Goal: Browse casually

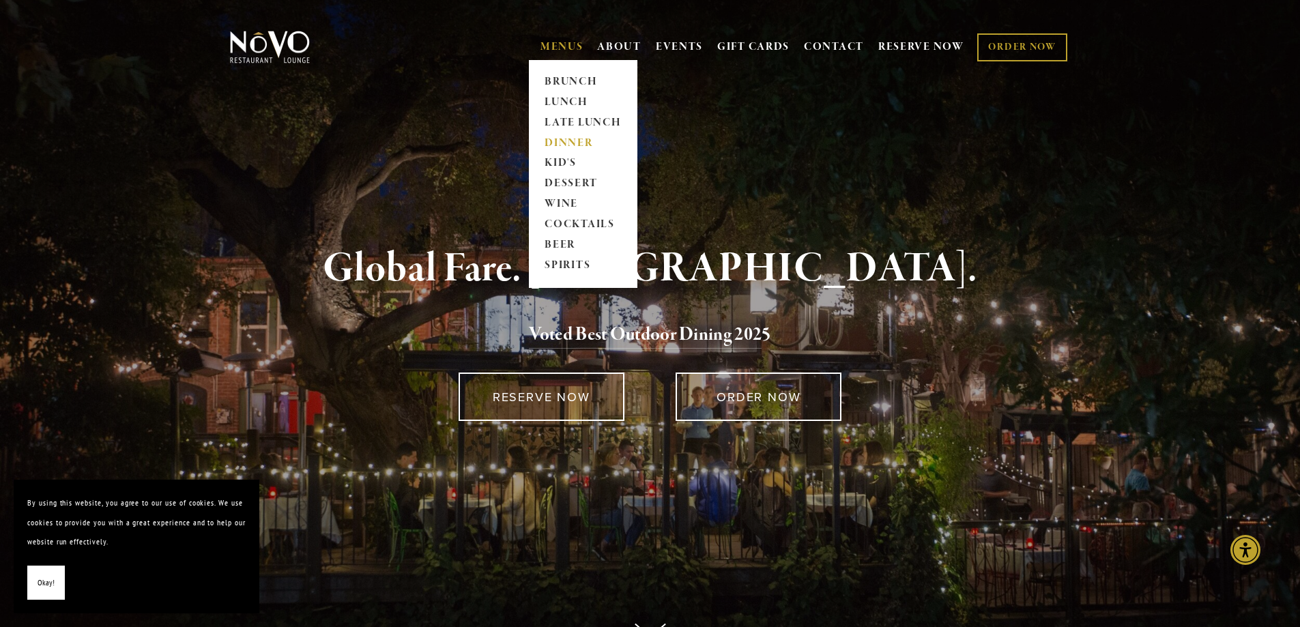
click at [567, 144] on link "DINNER" at bounding box center [582, 143] width 85 height 20
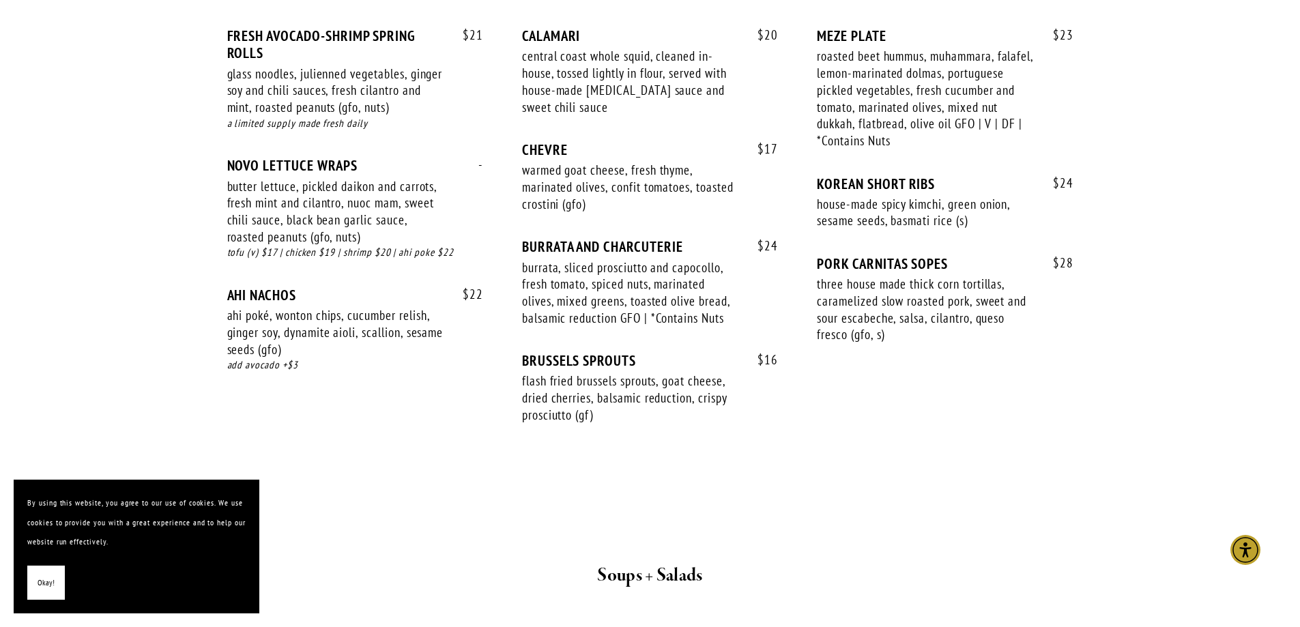
scroll to position [887, 0]
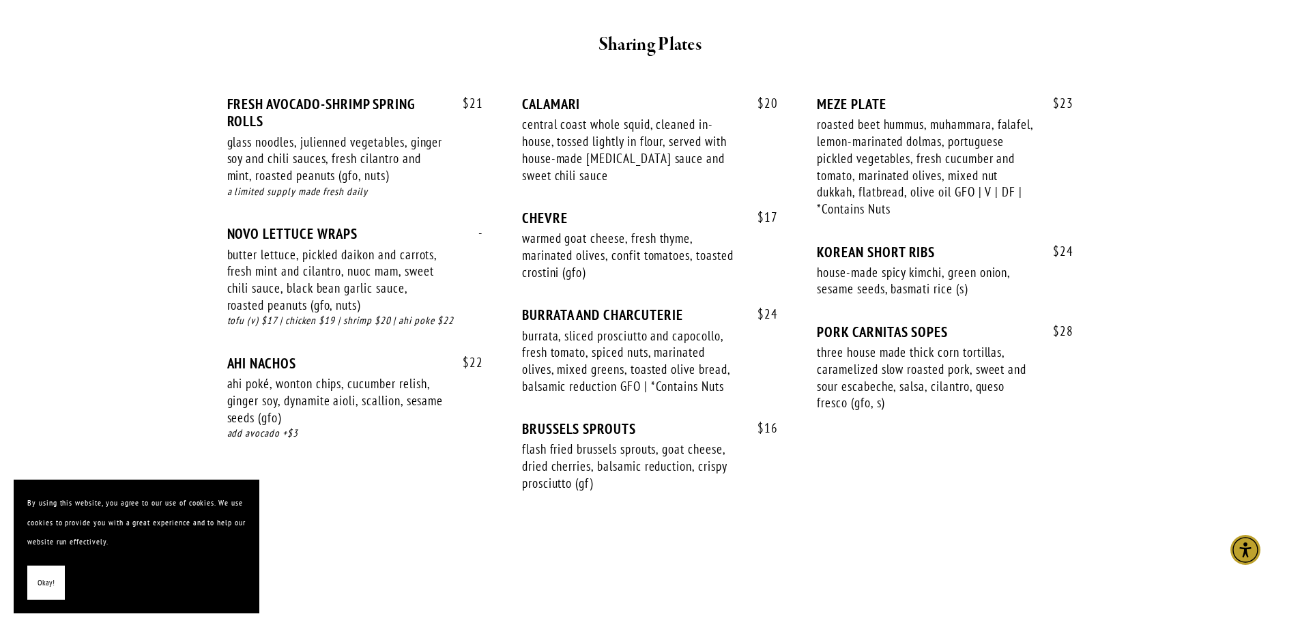
drag, startPoint x: 38, startPoint y: 576, endPoint x: 199, endPoint y: 525, distance: 169.6
click at [39, 577] on span "Okay!" at bounding box center [46, 583] width 17 height 20
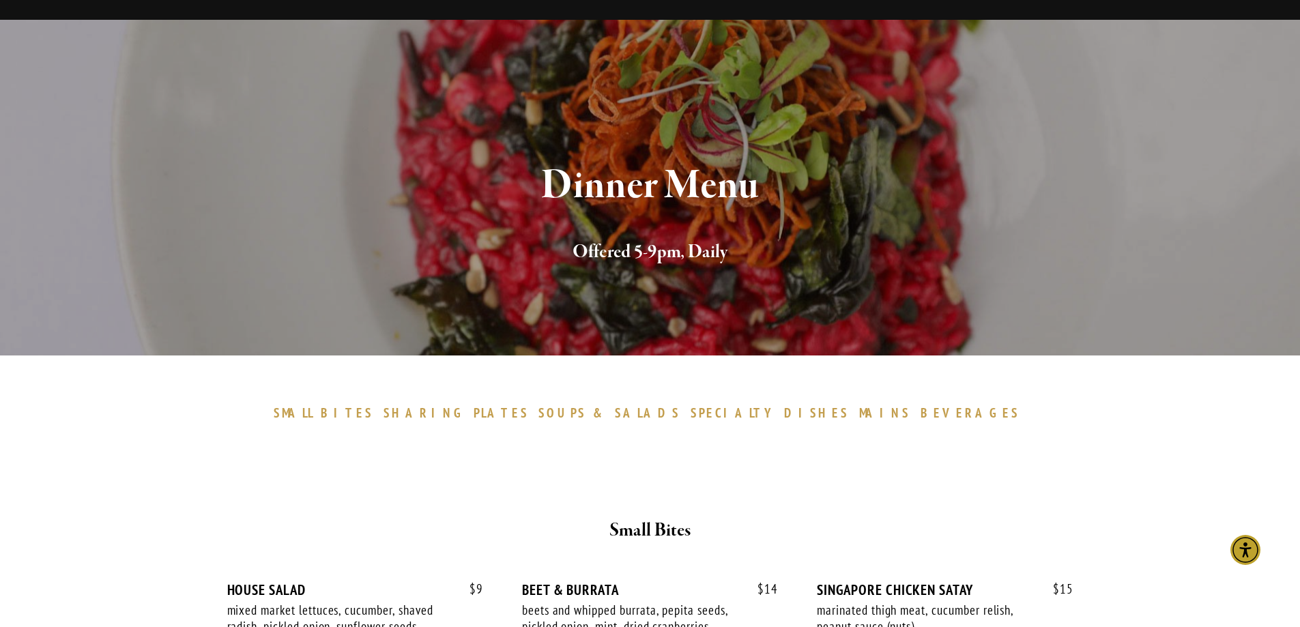
scroll to position [0, 0]
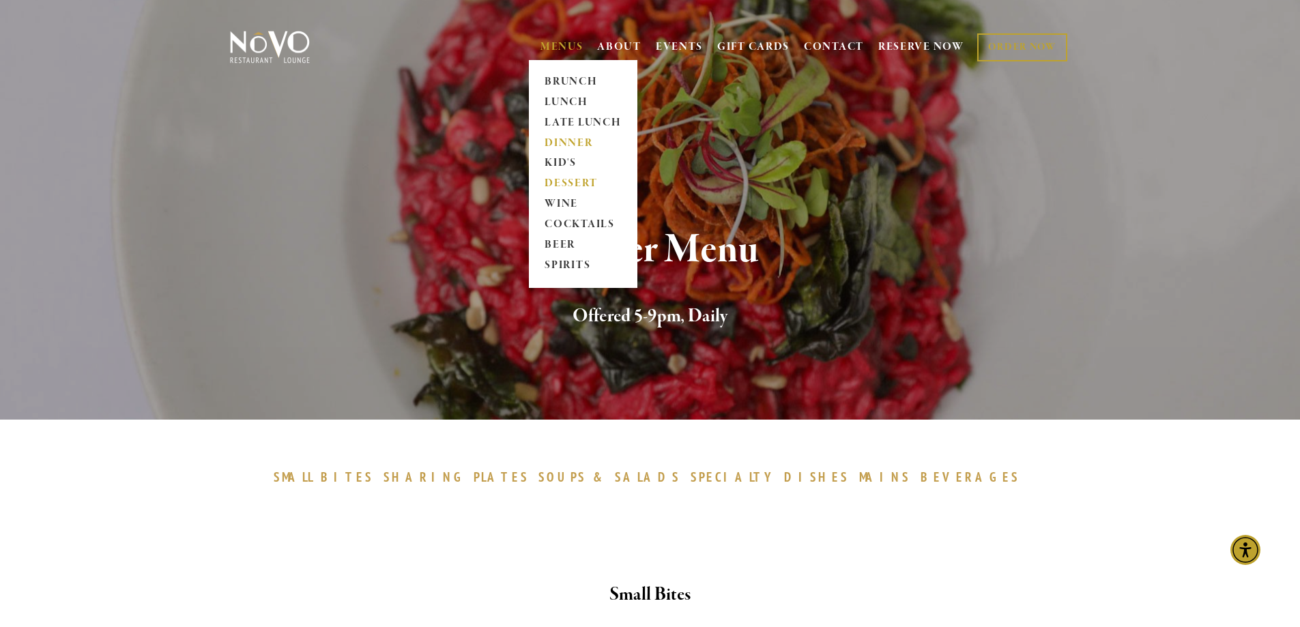
click at [581, 178] on link "DESSERT" at bounding box center [582, 184] width 85 height 20
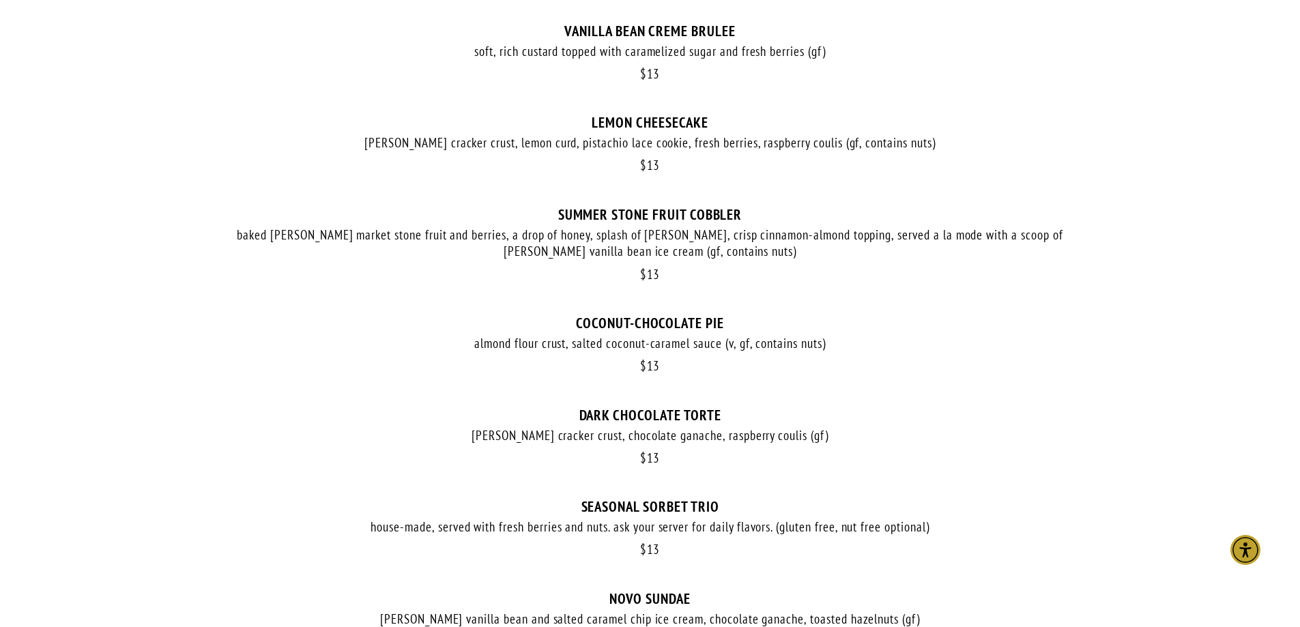
scroll to position [409, 0]
